Goal: Information Seeking & Learning: Learn about a topic

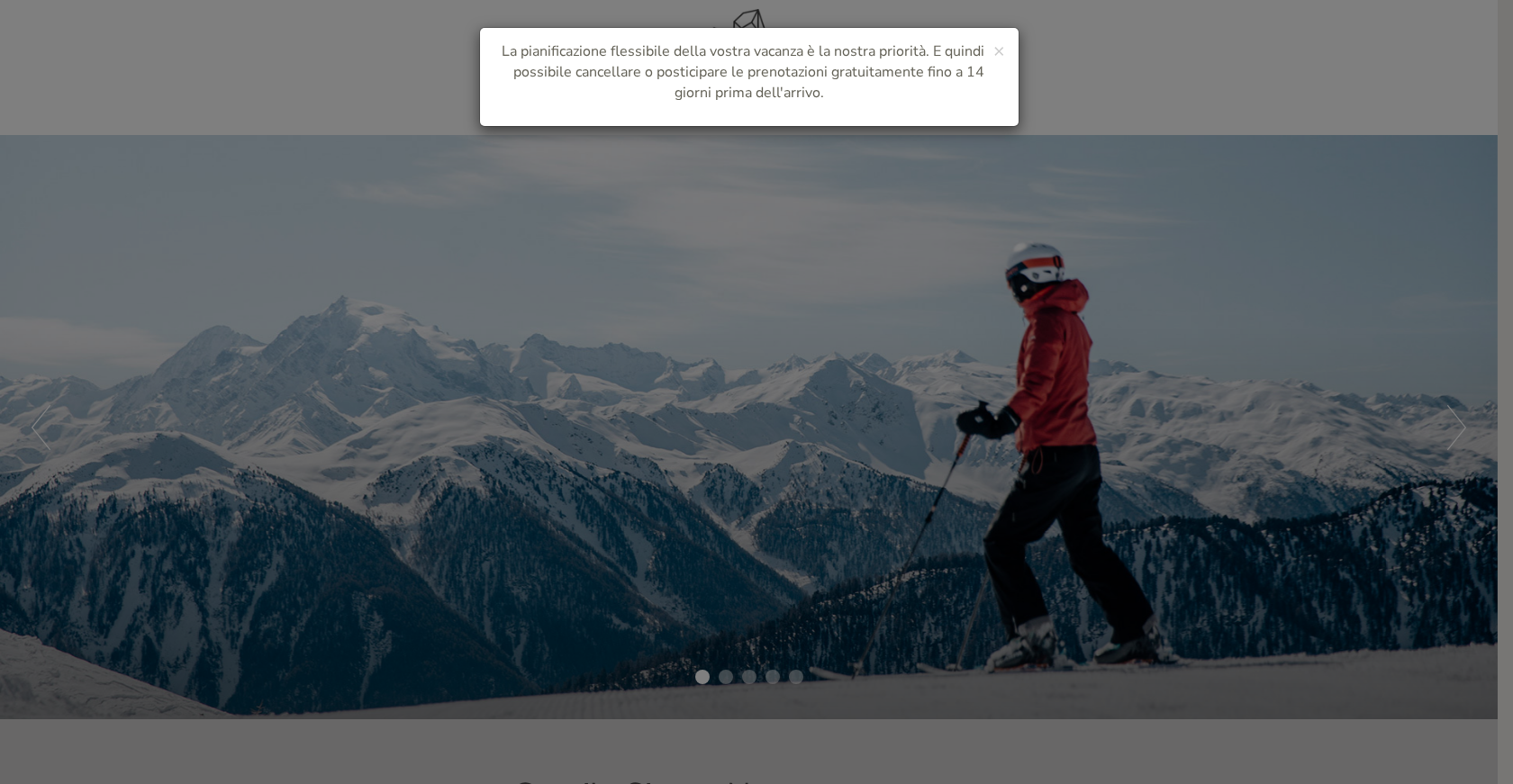
click at [873, 569] on div "× La pianificazione flessibile della vostra vacanza è la nostra priorità. E qui…" at bounding box center [756, 392] width 1513 height 784
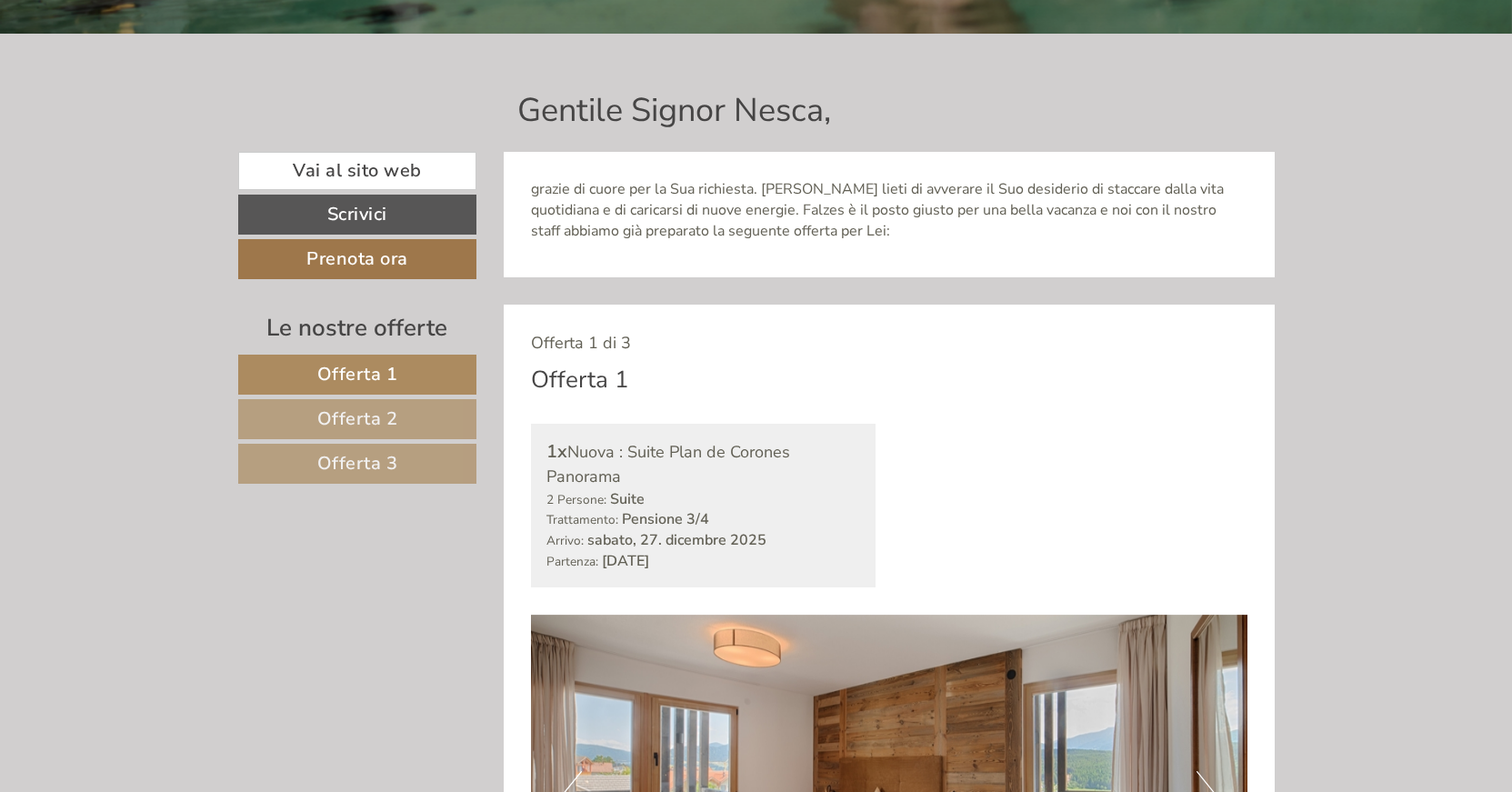
scroll to position [742, 0]
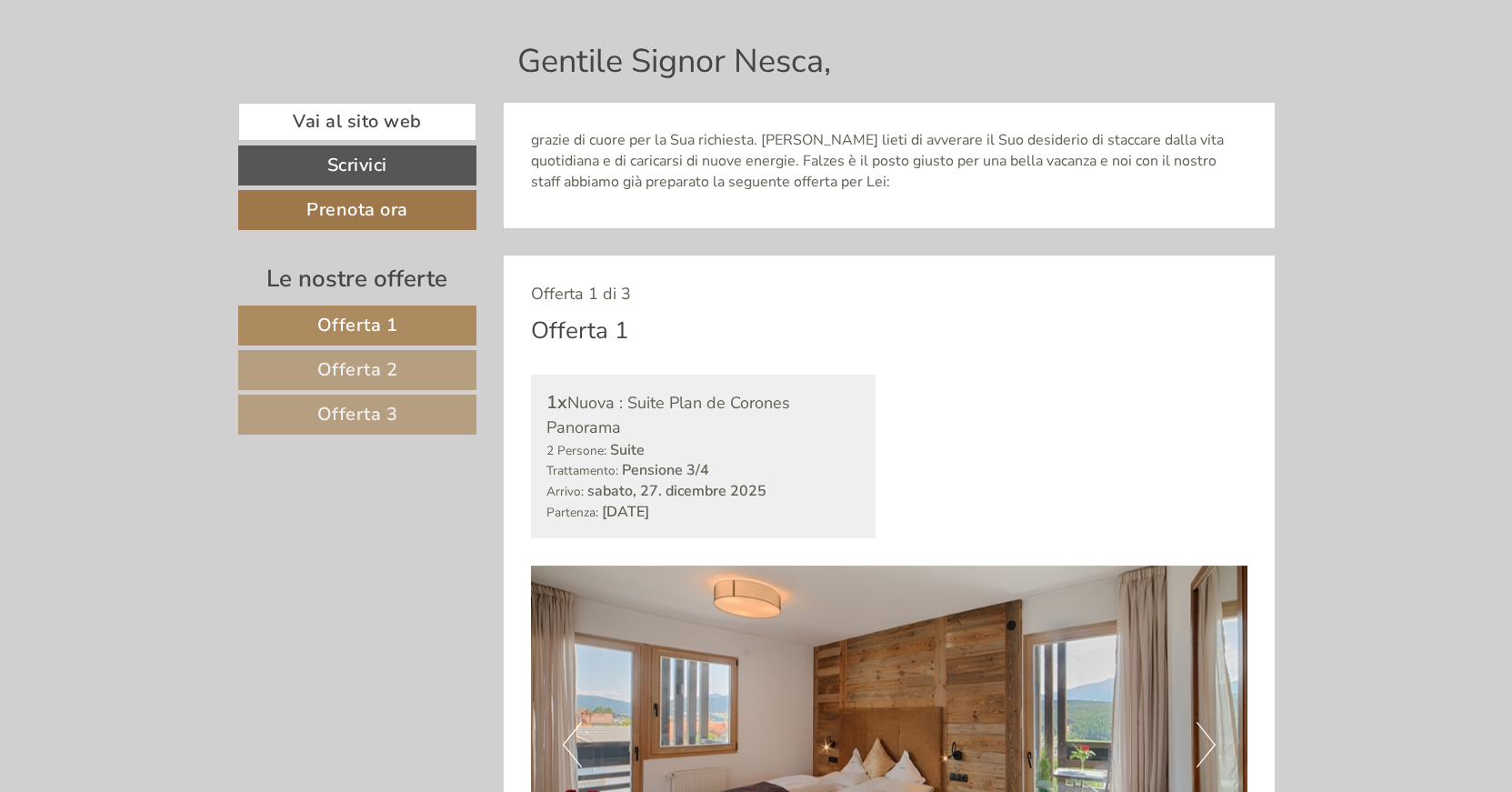
click at [355, 365] on span "Offerta 2" at bounding box center [357, 370] width 81 height 25
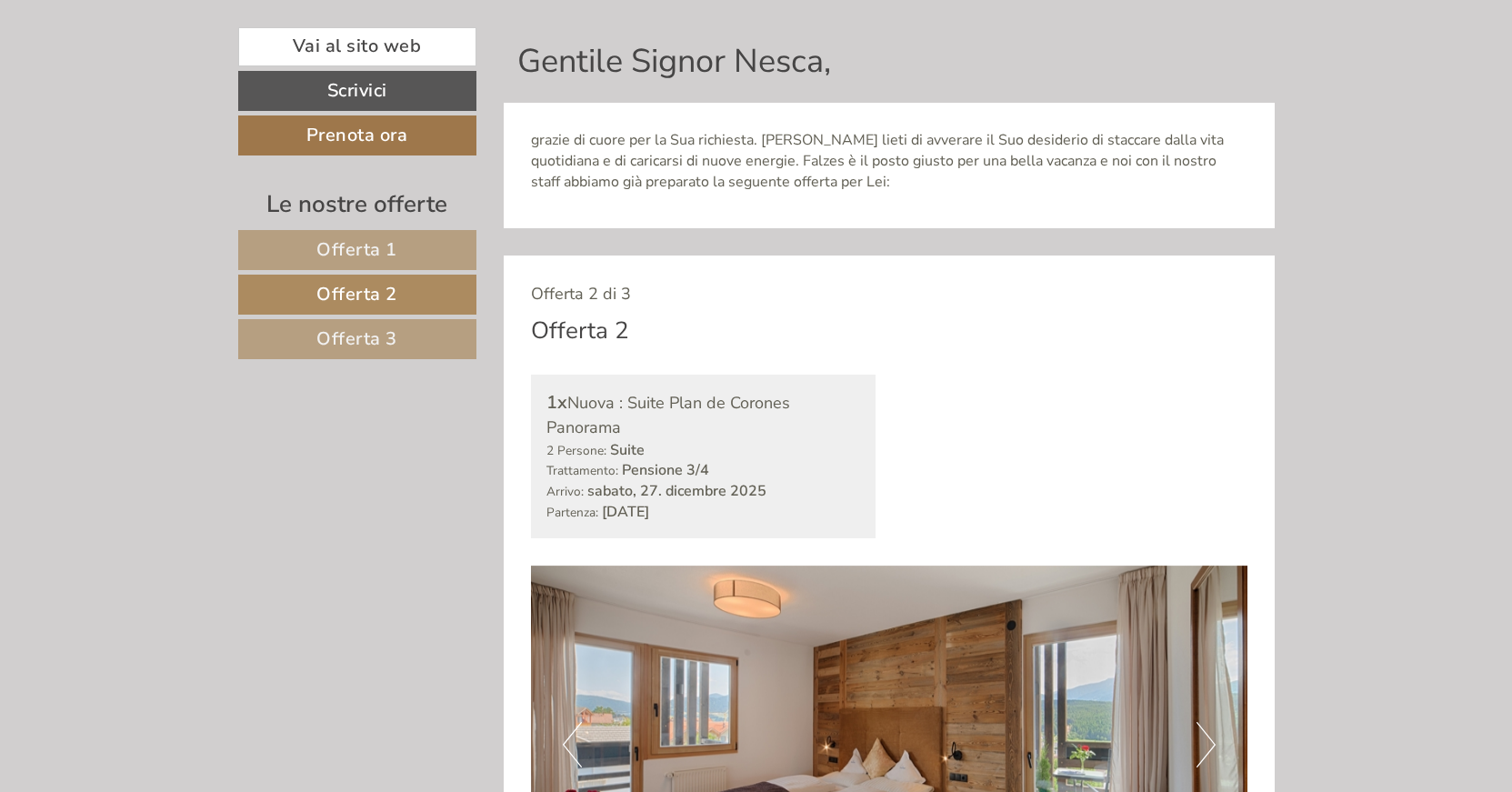
scroll to position [997, 0]
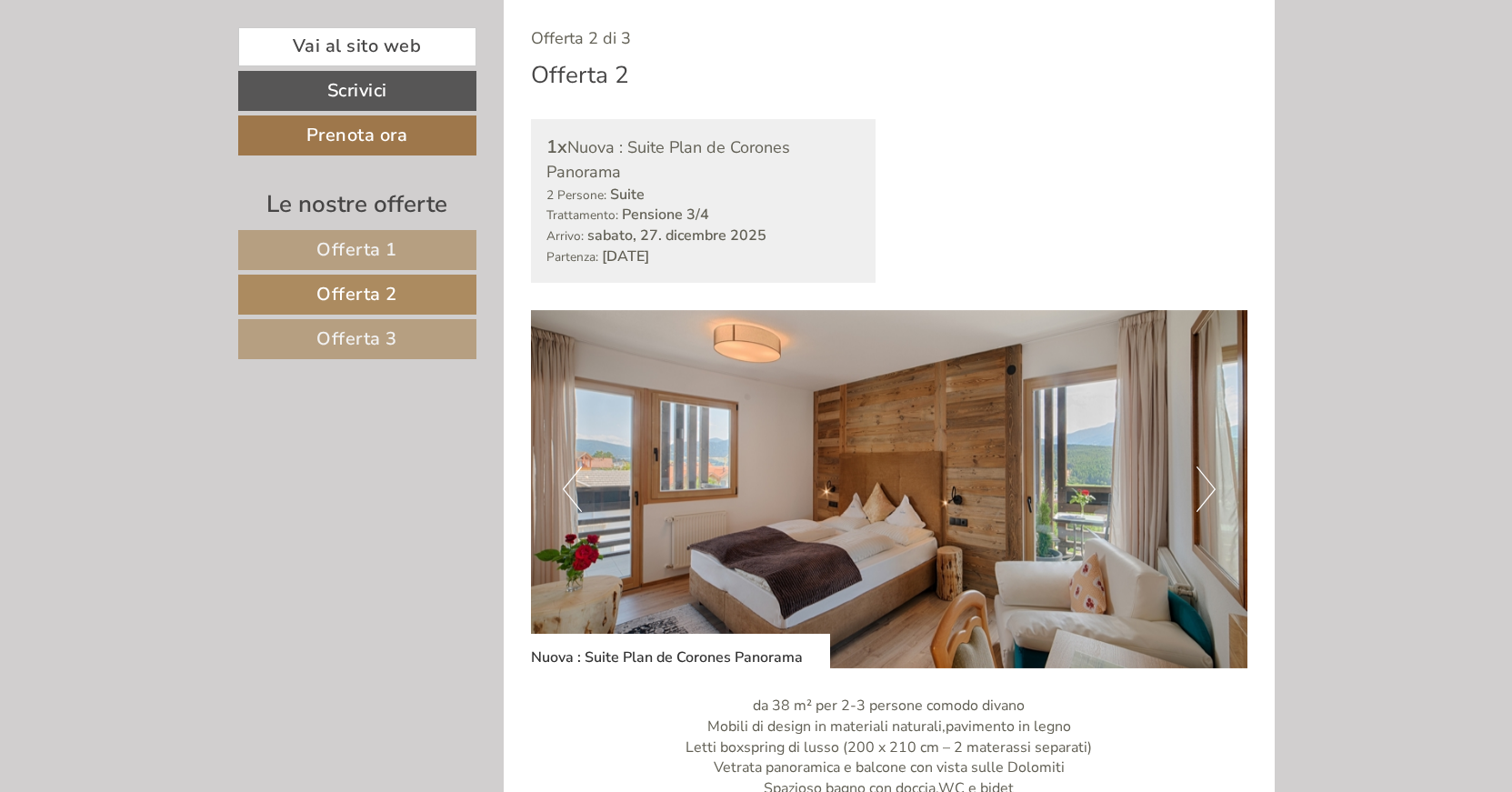
click at [404, 336] on link "Offerta 3" at bounding box center [356, 339] width 238 height 40
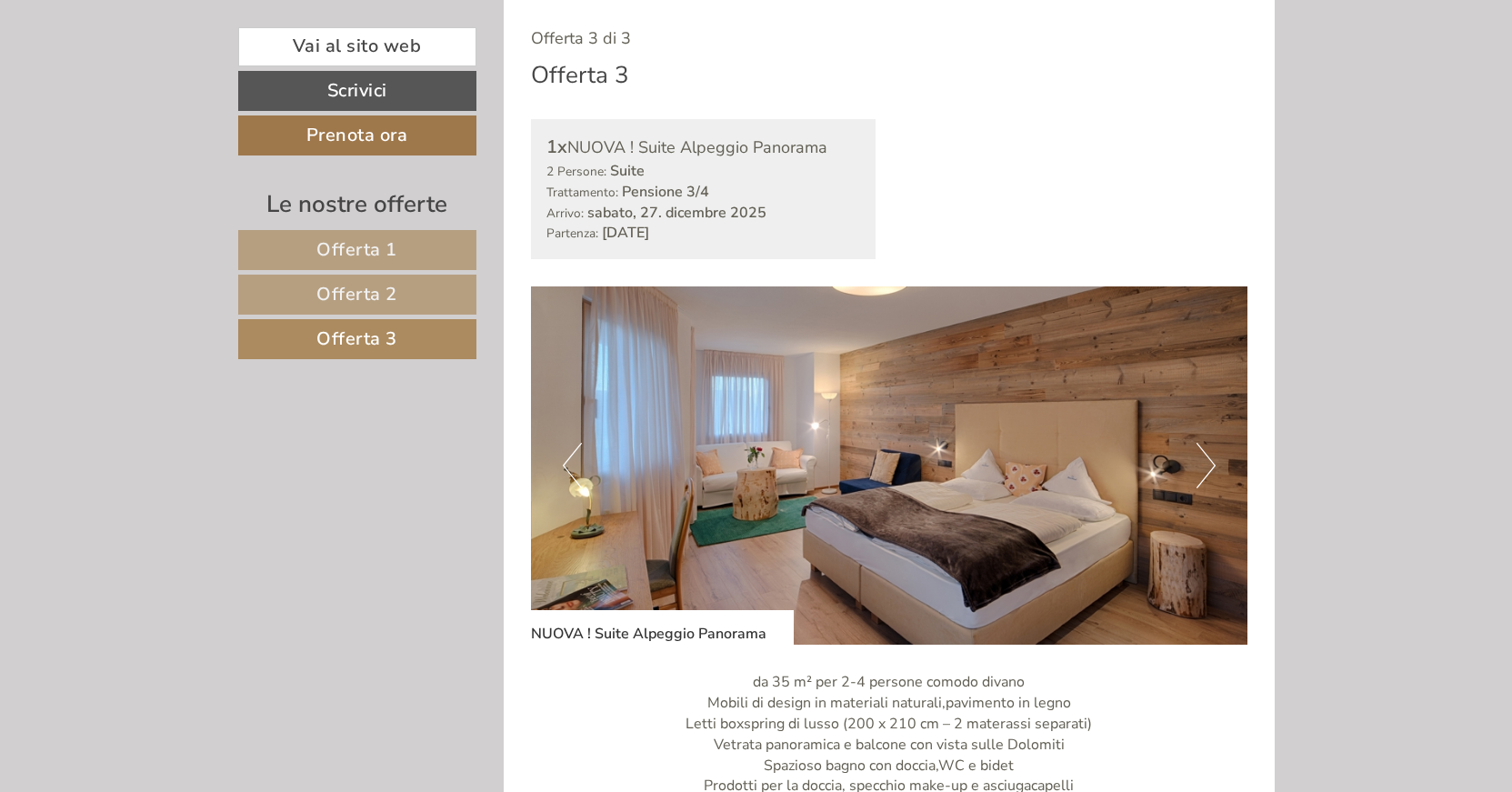
click at [405, 299] on link "Offerta 2" at bounding box center [356, 294] width 238 height 40
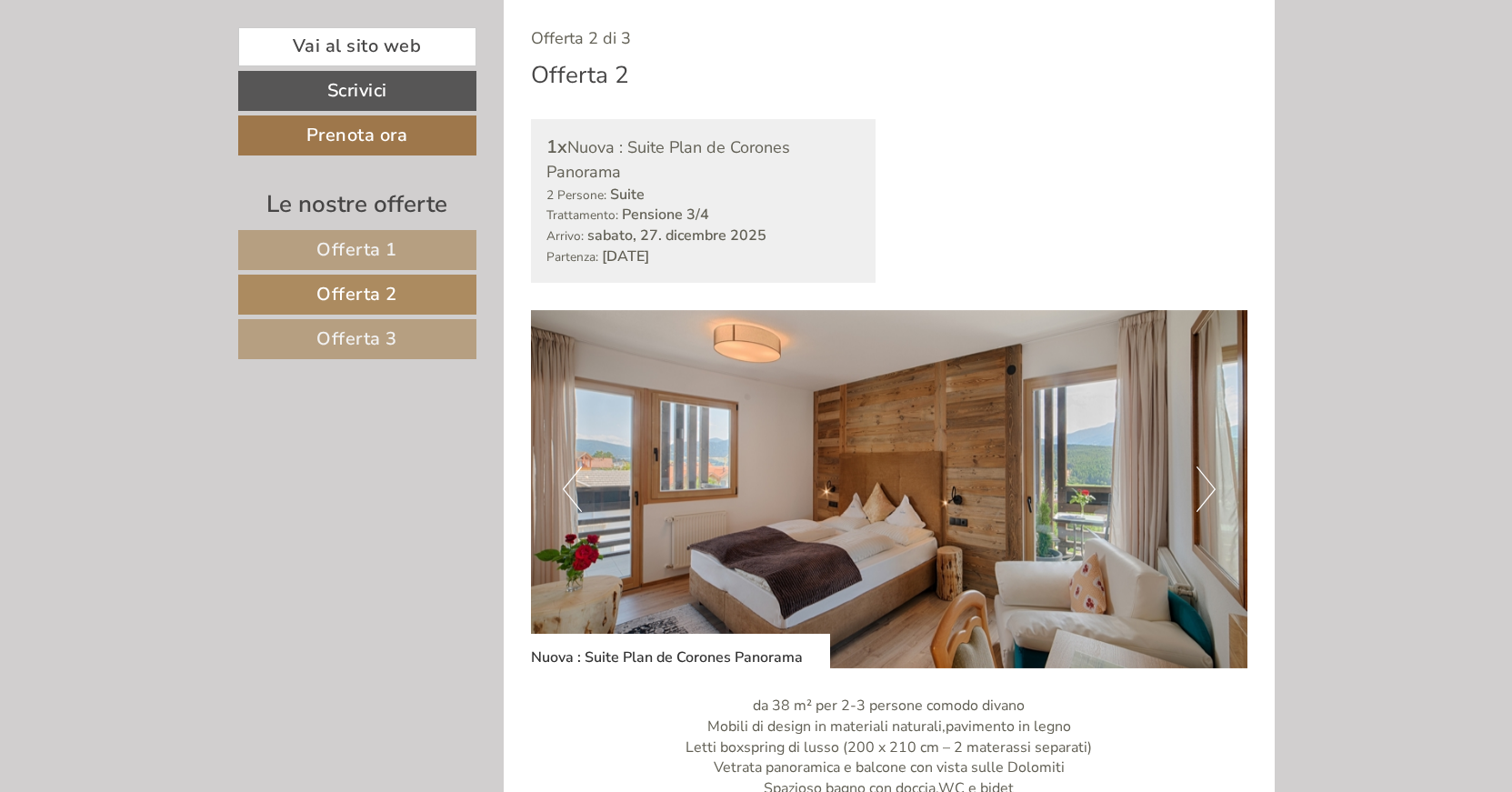
click at [394, 245] on span "Offerta 1" at bounding box center [356, 249] width 81 height 25
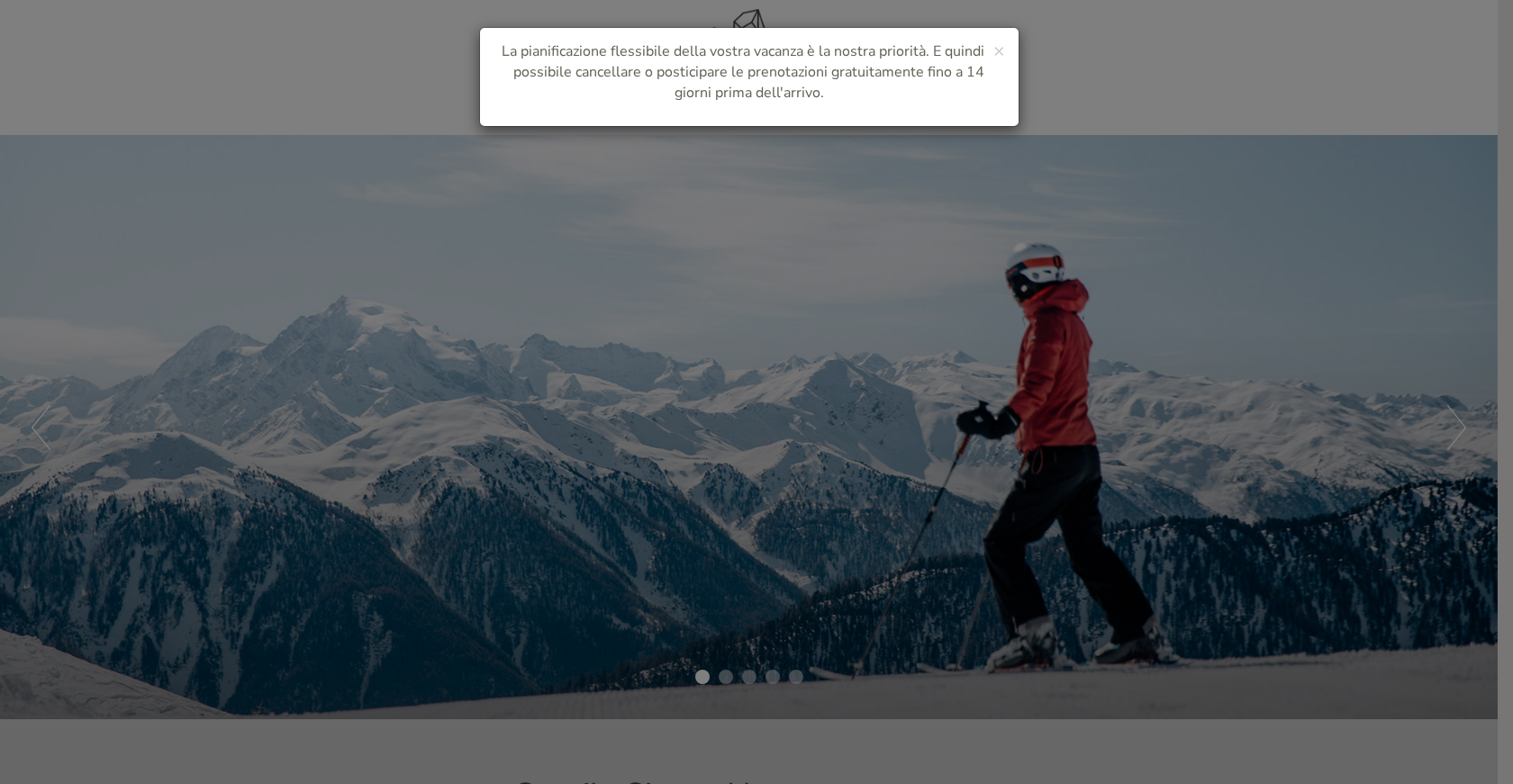
click at [767, 589] on div "× La pianificazione flessibile della vostra vacanza è la nostra priorità. E qui…" at bounding box center [756, 392] width 1513 height 784
